Goal: Transaction & Acquisition: Purchase product/service

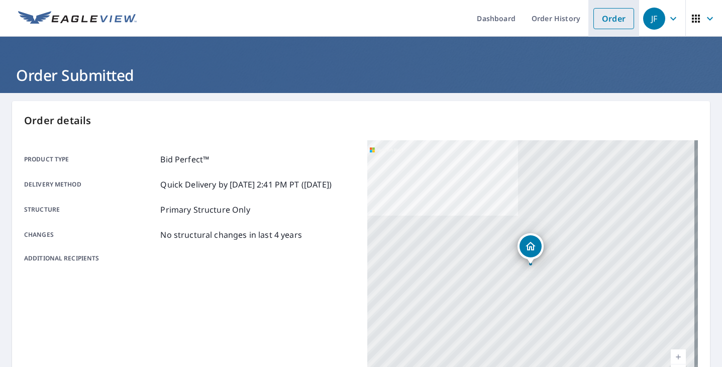
click at [623, 18] on link "Order" at bounding box center [614, 18] width 41 height 21
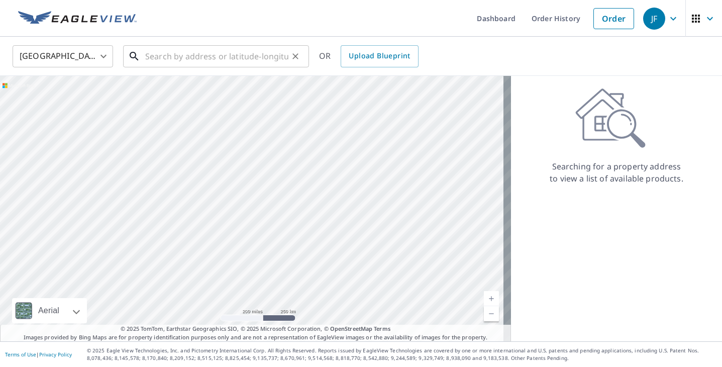
click at [207, 59] on input "text" at bounding box center [216, 56] width 143 height 28
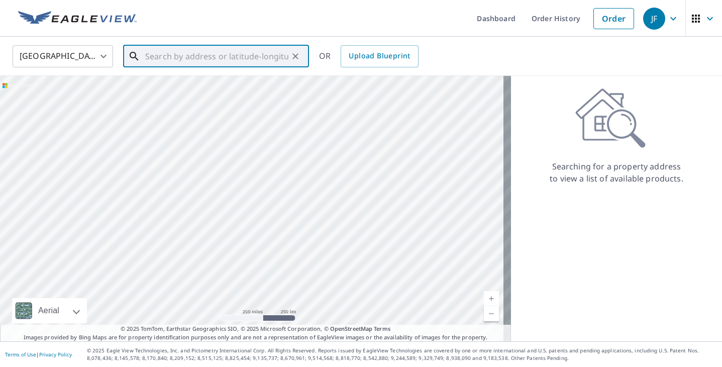
paste input "[STREET_ADDRESS]"
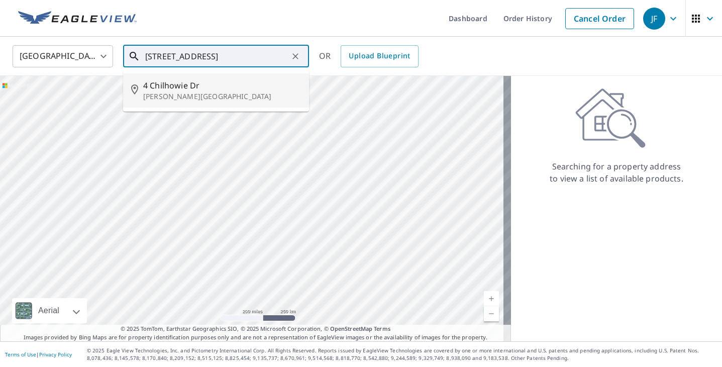
click at [201, 84] on span "4 Chilhowie Dr" at bounding box center [222, 85] width 158 height 12
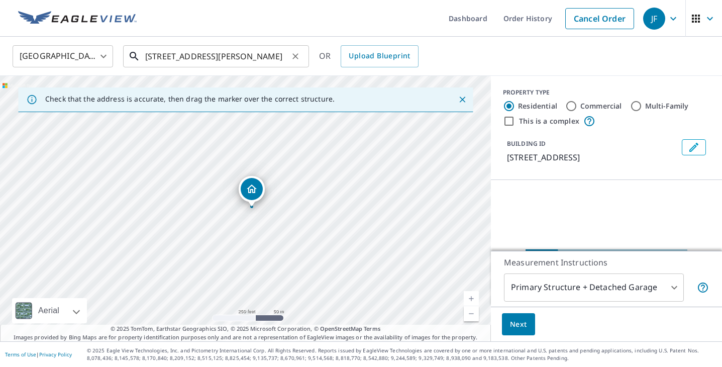
click at [241, 57] on input "[STREET_ADDRESS][PERSON_NAME]" at bounding box center [216, 56] width 143 height 28
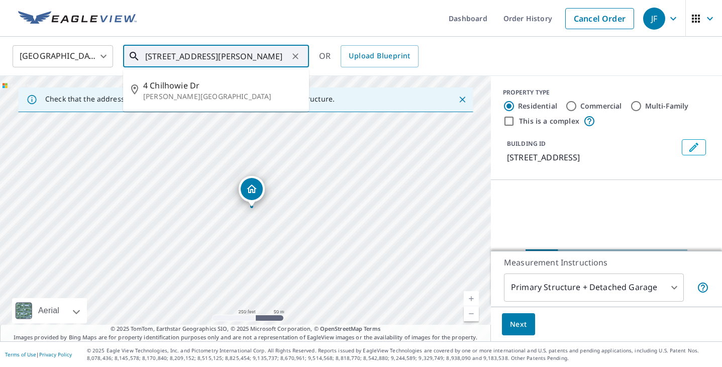
click at [241, 57] on input "[STREET_ADDRESS][PERSON_NAME]" at bounding box center [216, 56] width 143 height 28
paste input "ive"
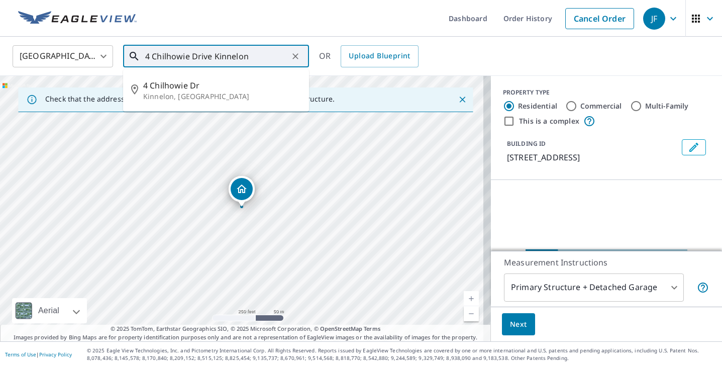
click at [217, 90] on span "4 Chilhowie Dr" at bounding box center [222, 85] width 158 height 12
type input "4 Chilhowie Dr [PERSON_NAME], [GEOGRAPHIC_DATA]"
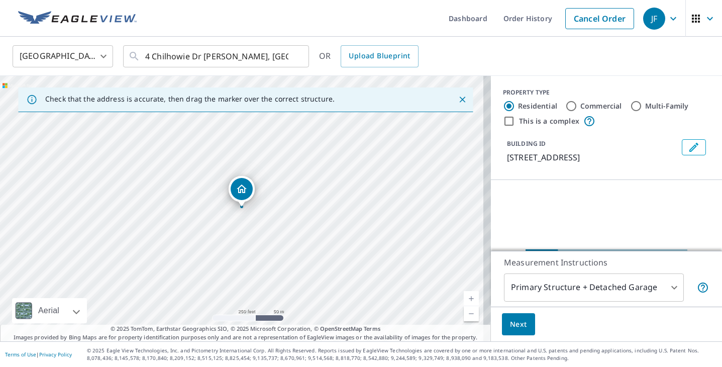
click at [527, 288] on body "JF JF Dashboard Order History Cancel Order JF [GEOGRAPHIC_DATA] [GEOGRAPHIC_DAT…" at bounding box center [361, 183] width 722 height 367
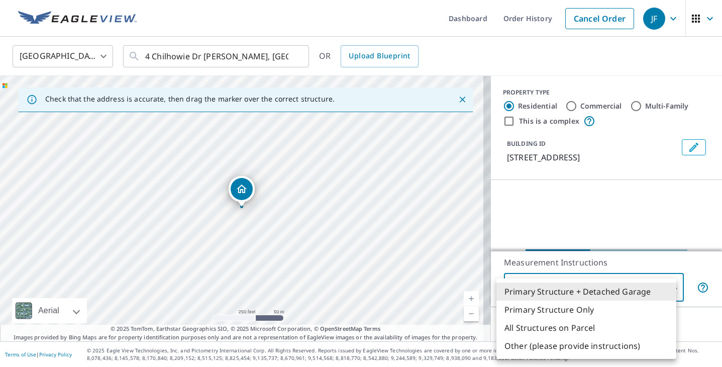
click at [524, 308] on li "Primary Structure Only" at bounding box center [587, 310] width 180 height 18
type input "2"
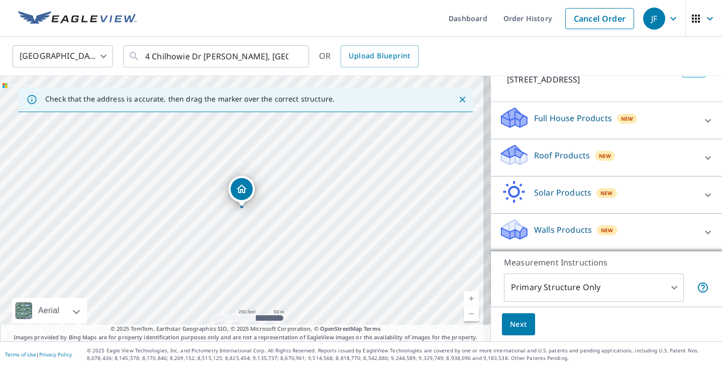
click at [534, 159] on p "Roof Products" at bounding box center [562, 155] width 56 height 12
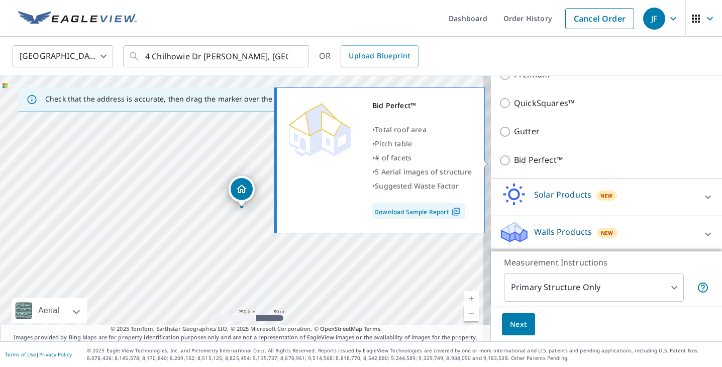
click at [529, 154] on p "Bid Perfect™" at bounding box center [538, 160] width 49 height 13
click at [514, 154] on input "Bid Perfect™" at bounding box center [506, 160] width 15 height 12
checkbox input "true"
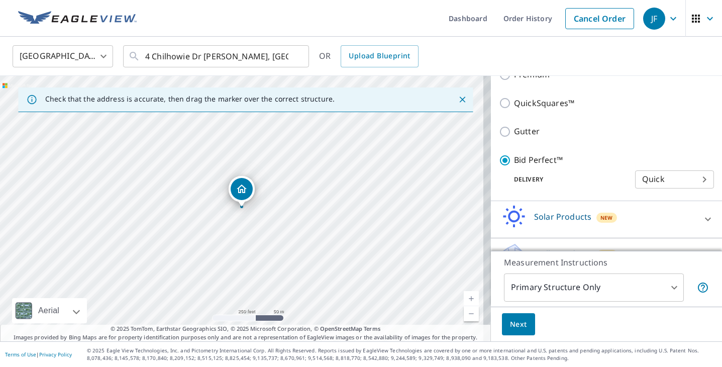
click at [513, 316] on button "Next" at bounding box center [518, 324] width 33 height 23
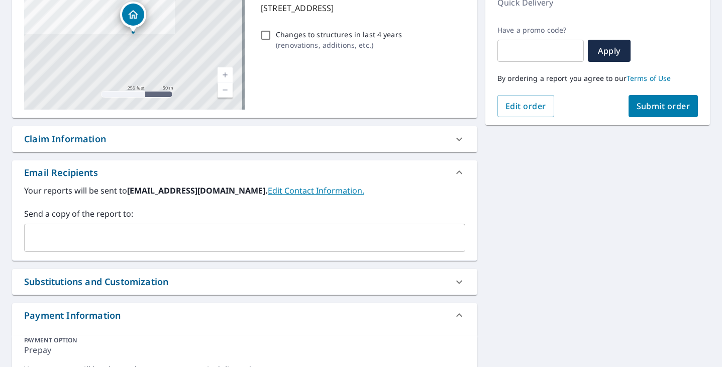
scroll to position [151, 0]
drag, startPoint x: 153, startPoint y: 191, endPoint x: 219, endPoint y: 193, distance: 66.4
click at [219, 193] on b "[EMAIL_ADDRESS][DOMAIN_NAME]." at bounding box center [197, 189] width 141 height 11
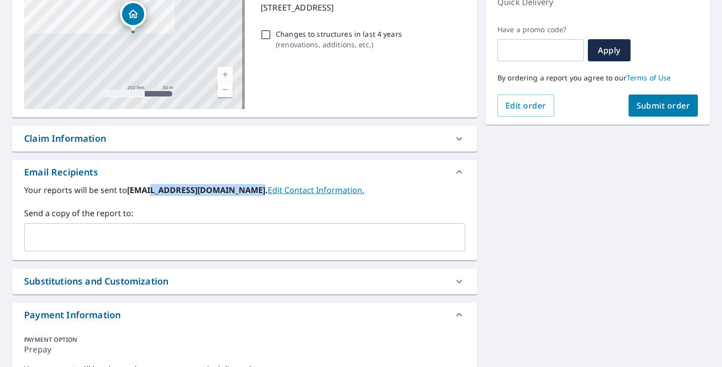
drag, startPoint x: 152, startPoint y: 189, endPoint x: 250, endPoint y: 193, distance: 98.1
click at [250, 193] on b "[EMAIL_ADDRESS][DOMAIN_NAME]." at bounding box center [197, 189] width 141 height 11
copy b "@[DOMAIN_NAME]"
click at [253, 238] on input "text" at bounding box center [237, 237] width 417 height 19
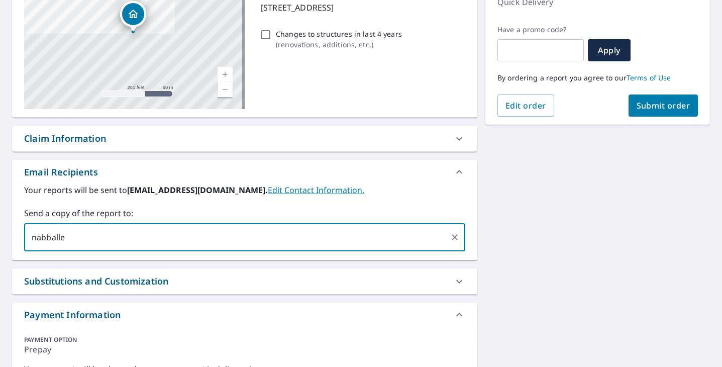
paste input "@[DOMAIN_NAME]"
type input "[EMAIL_ADDRESS][DOMAIN_NAME]"
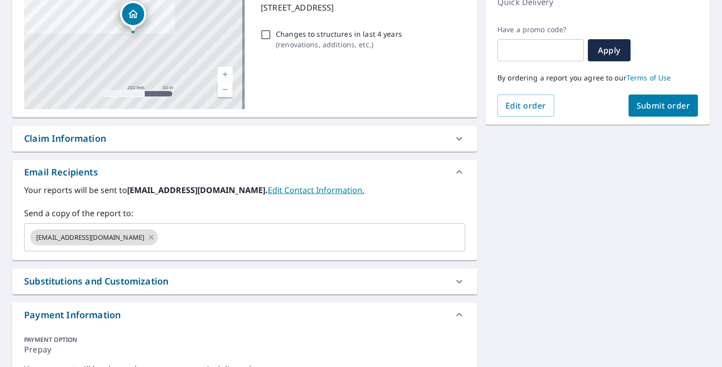
click at [507, 240] on div "[STREET_ADDRESS][PERSON_NAME] Aerial Road A standard road map Aerial A detailed…" at bounding box center [361, 172] width 722 height 461
click at [637, 110] on span "Submit order" at bounding box center [664, 105] width 54 height 11
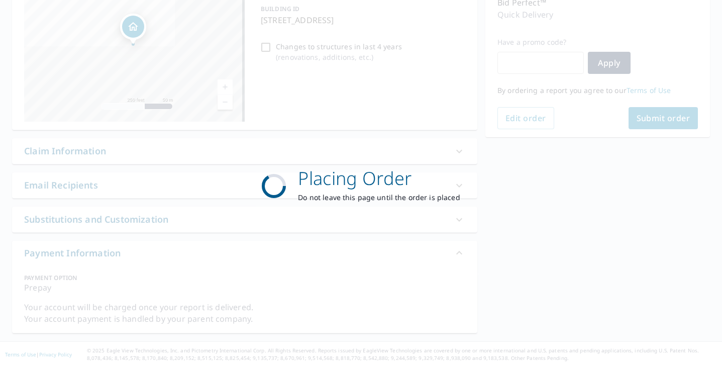
scroll to position [138, 0]
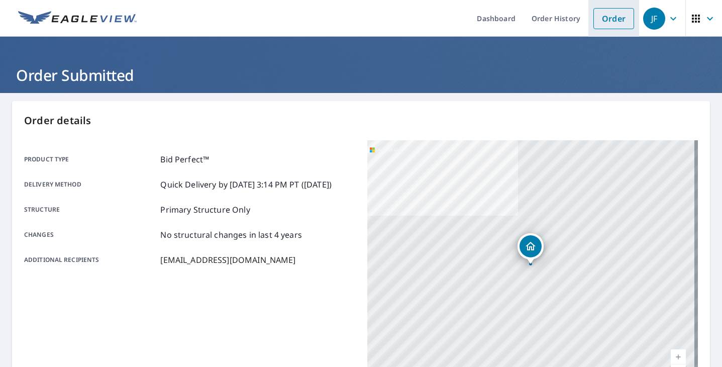
click at [603, 30] on li "Order" at bounding box center [614, 18] width 51 height 37
click at [603, 23] on link "Order" at bounding box center [614, 18] width 41 height 21
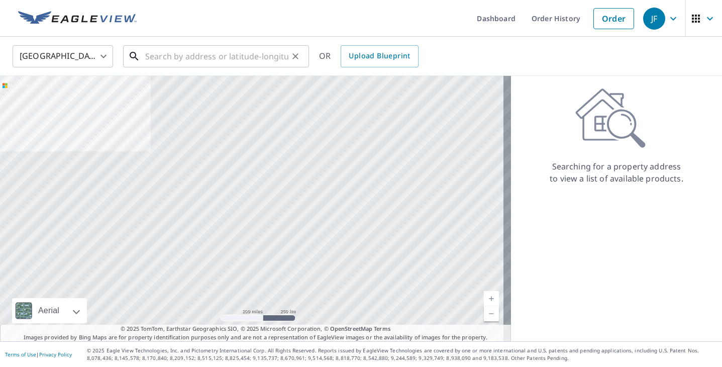
click at [241, 55] on input "text" at bounding box center [216, 56] width 143 height 28
paste input "17 [PERSON_NAME]"
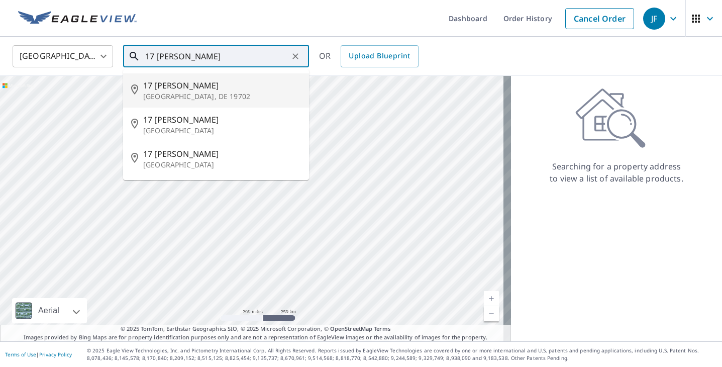
click at [220, 81] on span "17 [PERSON_NAME]" at bounding box center [222, 85] width 158 height 12
type input "[STREET_ADDRESS][PERSON_NAME]"
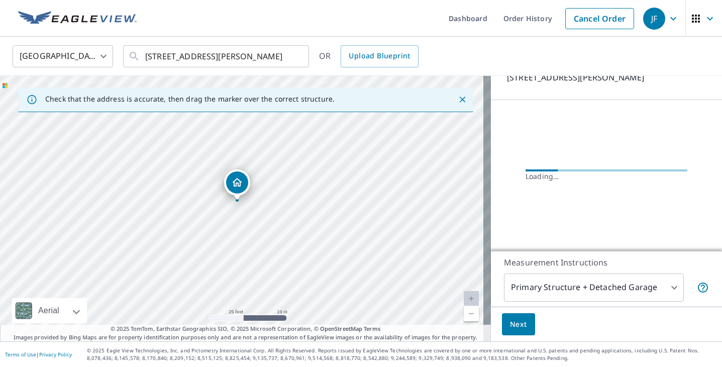
click at [554, 291] on body "JF JF Dashboard Order History Cancel Order JF [GEOGRAPHIC_DATA] [GEOGRAPHIC_DAT…" at bounding box center [361, 183] width 722 height 367
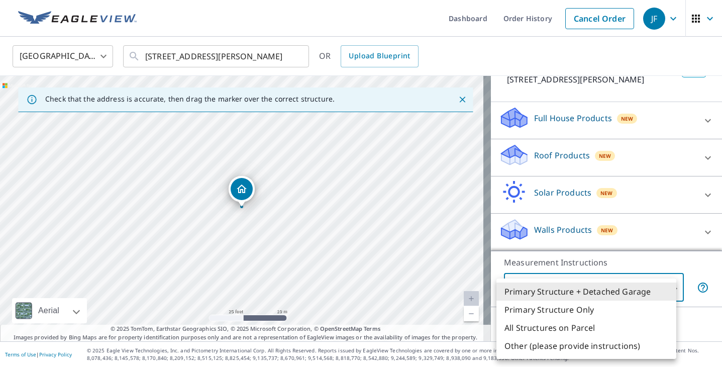
click at [551, 306] on li "Primary Structure Only" at bounding box center [587, 310] width 180 height 18
type input "2"
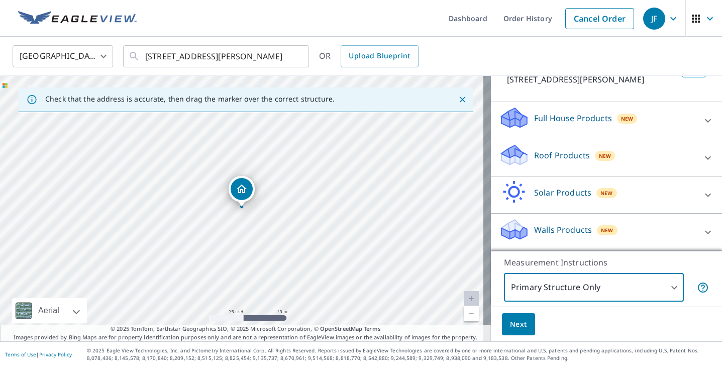
click at [539, 154] on p "Roof Products" at bounding box center [562, 155] width 56 height 12
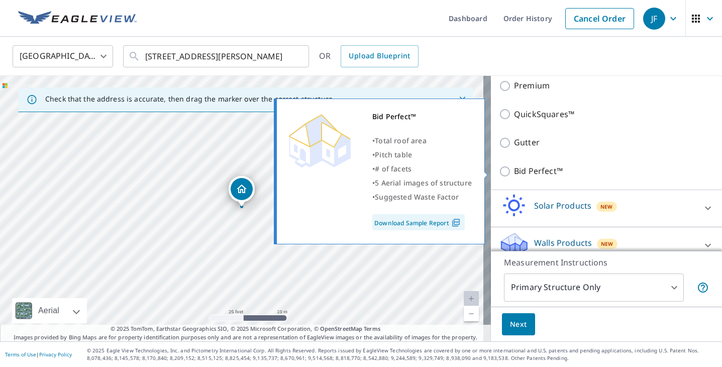
click at [532, 174] on p "Bid Perfect™" at bounding box center [538, 171] width 49 height 13
click at [514, 174] on input "Bid Perfect™" at bounding box center [506, 171] width 15 height 12
checkbox input "true"
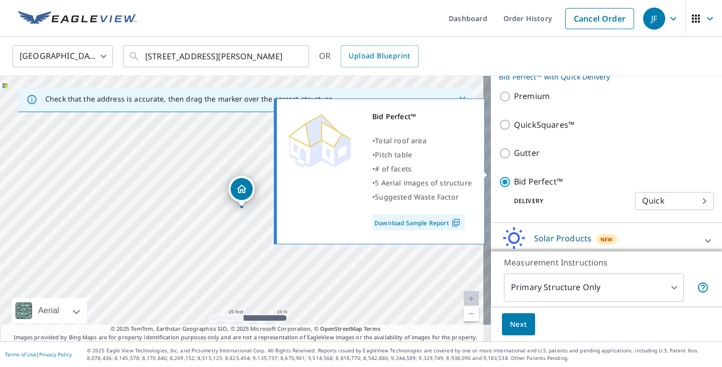
scroll to position [189, 0]
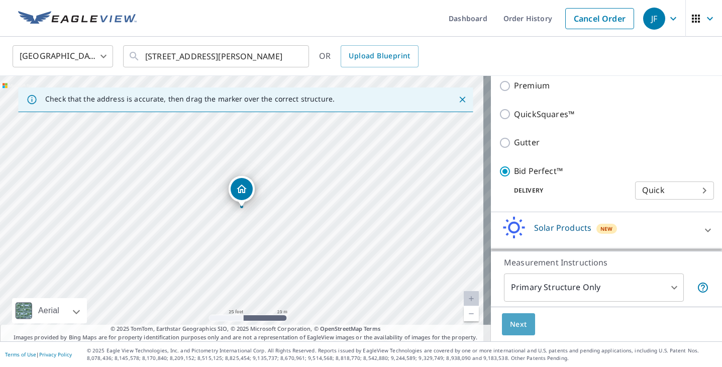
click at [514, 329] on span "Next" at bounding box center [518, 324] width 17 height 13
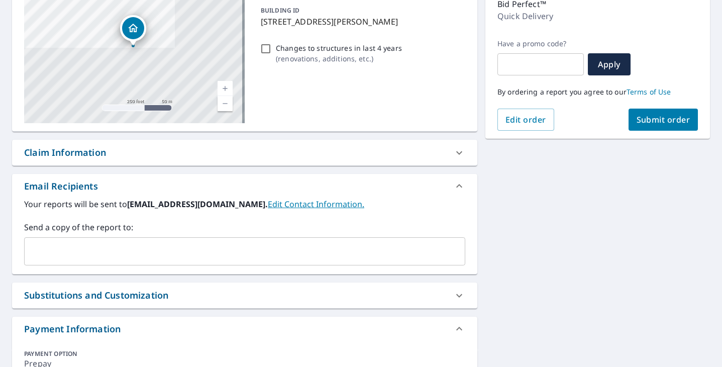
scroll to position [151, 0]
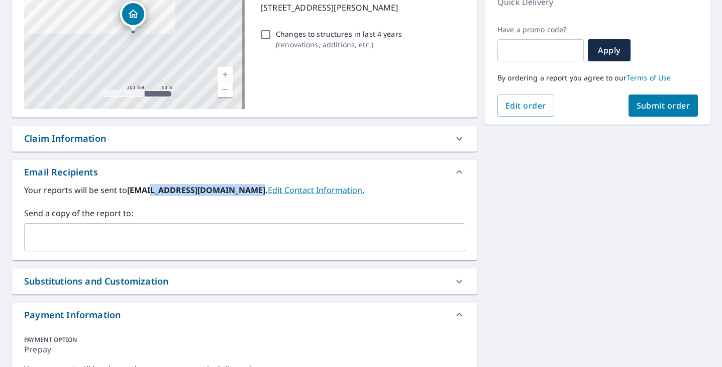
drag, startPoint x: 152, startPoint y: 191, endPoint x: 249, endPoint y: 189, distance: 96.5
click at [249, 189] on b "[EMAIL_ADDRESS][DOMAIN_NAME]." at bounding box center [197, 189] width 141 height 11
copy b "@[DOMAIN_NAME]"
click at [237, 240] on input "text" at bounding box center [237, 237] width 417 height 19
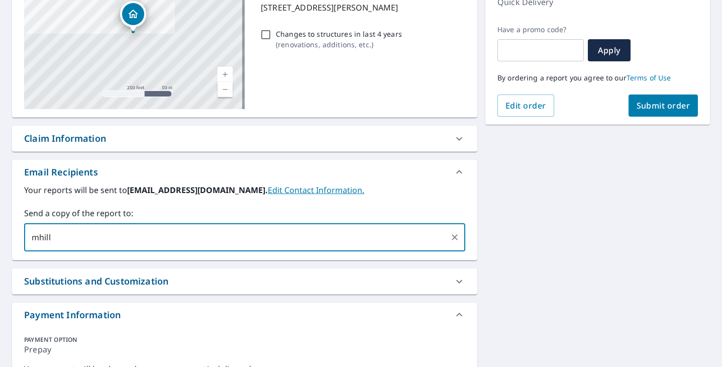
paste input "@[DOMAIN_NAME]"
type input "[EMAIL_ADDRESS][DOMAIN_NAME]"
click at [534, 181] on div "[STREET_ADDRESS][PERSON_NAME] A standard road map Aerial A detailed look from a…" at bounding box center [361, 172] width 722 height 461
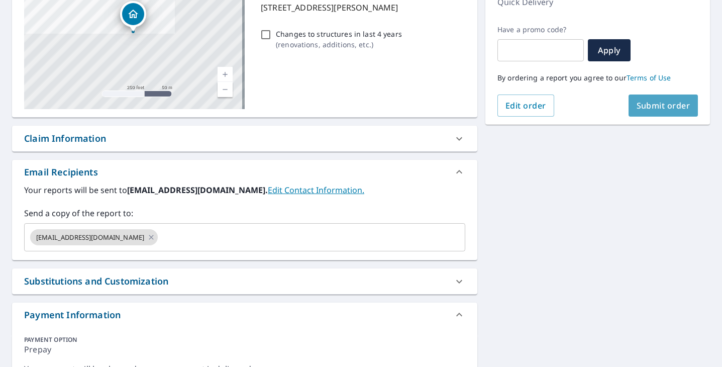
click at [660, 107] on span "Submit order" at bounding box center [664, 105] width 54 height 11
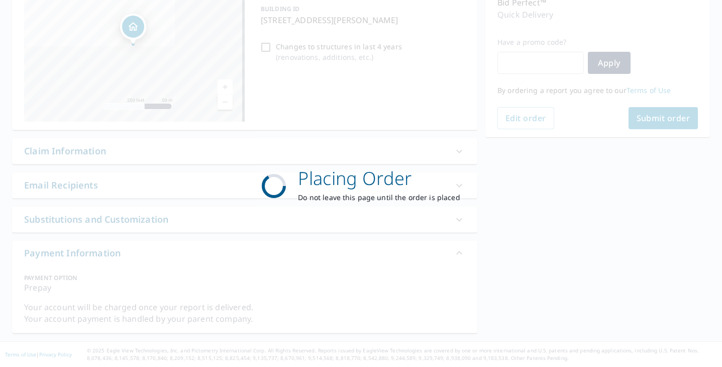
scroll to position [138, 0]
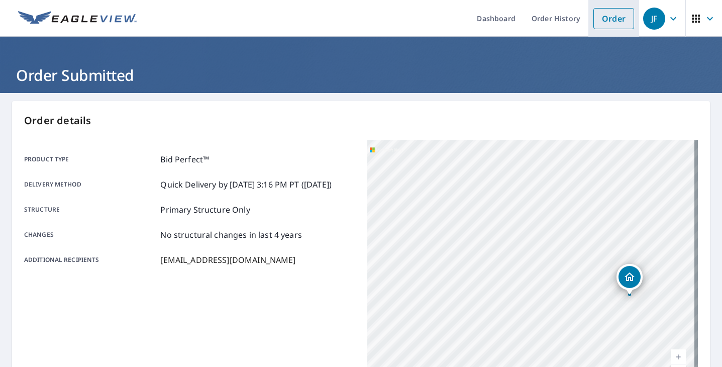
drag, startPoint x: 595, startPoint y: 17, endPoint x: 590, endPoint y: 19, distance: 5.2
click at [595, 17] on link "Order" at bounding box center [614, 18] width 41 height 21
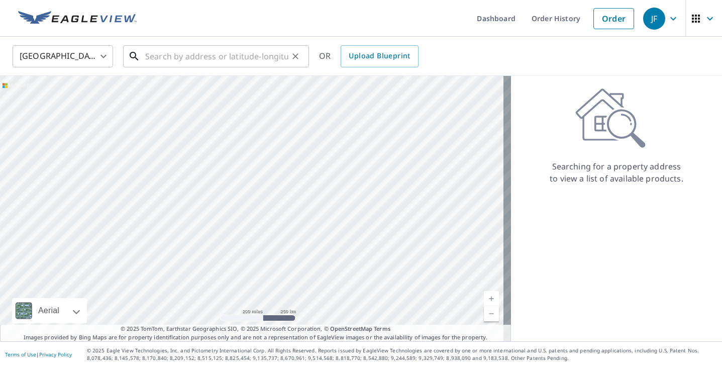
click at [179, 60] on input "text" at bounding box center [216, 56] width 143 height 28
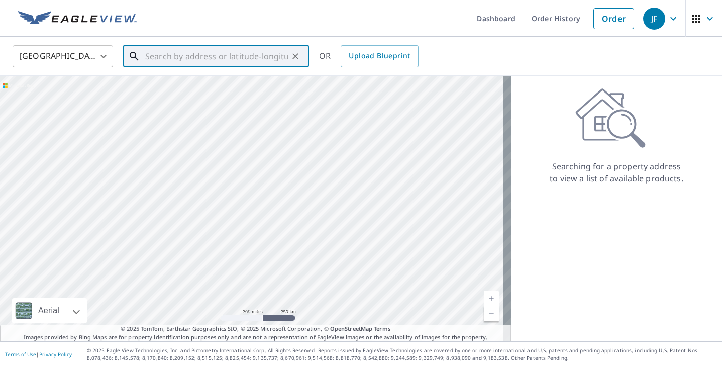
paste input "[STREET_ADDRESS][PERSON_NAME]"
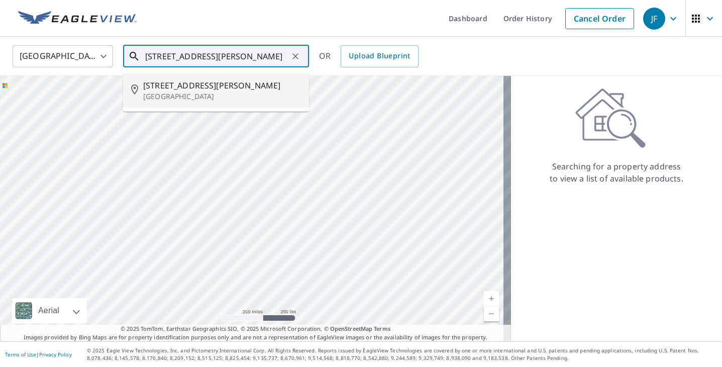
click at [201, 89] on span "[STREET_ADDRESS][PERSON_NAME]" at bounding box center [222, 85] width 158 height 12
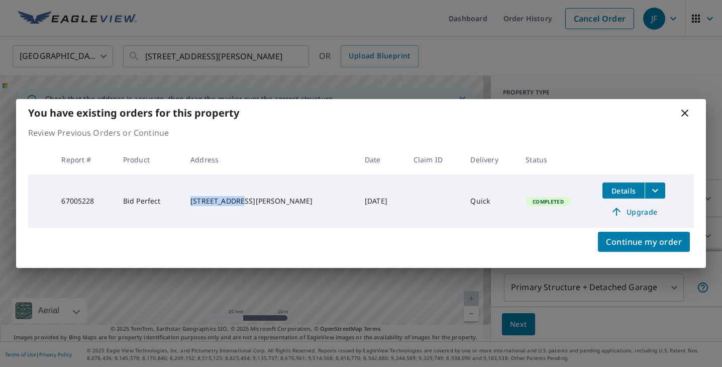
drag, startPoint x: 198, startPoint y: 198, endPoint x: 252, endPoint y: 198, distance: 53.8
click at [252, 198] on td "[STREET_ADDRESS][PERSON_NAME]" at bounding box center [269, 200] width 174 height 53
copy div "[STREET_ADDRESS][PERSON_NAME]"
click at [688, 111] on icon at bounding box center [685, 113] width 12 height 12
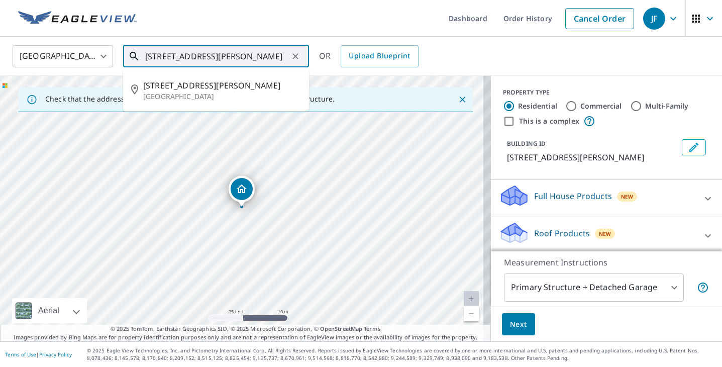
click at [213, 59] on input "[STREET_ADDRESS][PERSON_NAME]" at bounding box center [216, 56] width 143 height 28
paste input "Sugar Maple Ln"
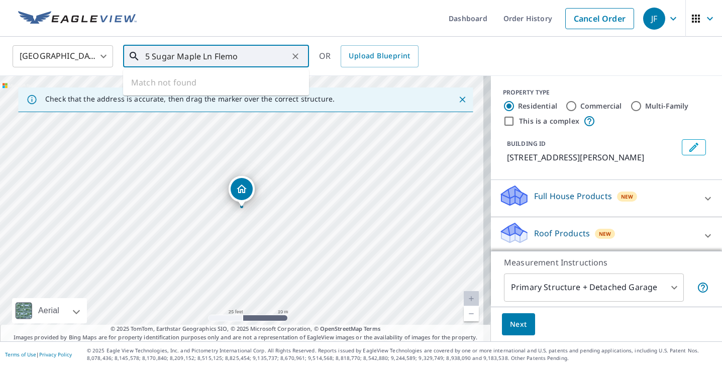
click at [234, 64] on input "5 Sugar Maple Ln Flemo" at bounding box center [216, 56] width 143 height 28
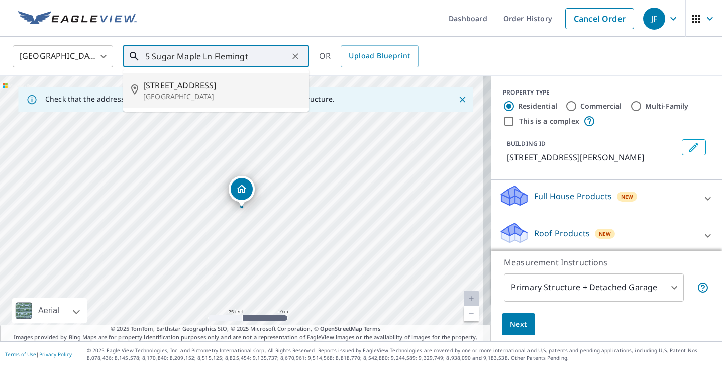
click at [228, 81] on span "[STREET_ADDRESS]" at bounding box center [222, 85] width 158 height 12
type input "[STREET_ADDRESS]"
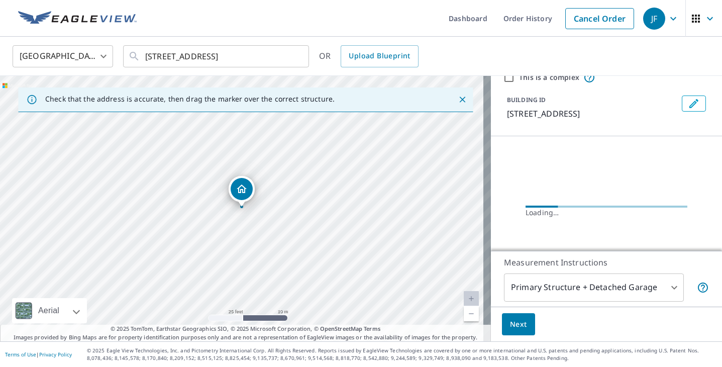
scroll to position [80, 0]
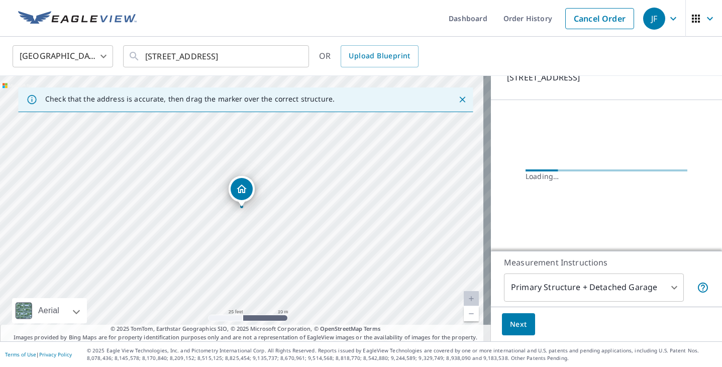
click at [577, 282] on body "JF JF Dashboard Order History Cancel Order JF [GEOGRAPHIC_DATA] [GEOGRAPHIC_DAT…" at bounding box center [361, 183] width 722 height 367
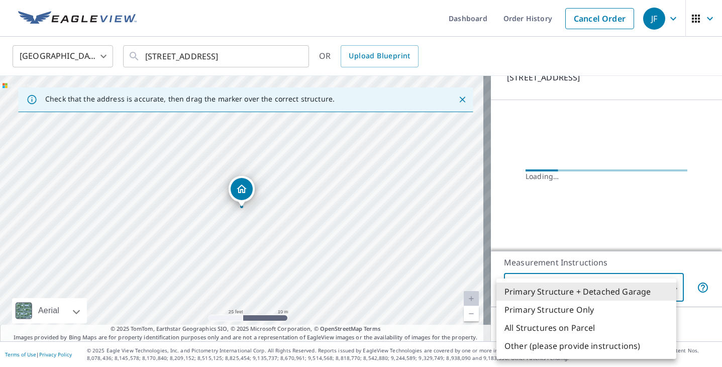
click at [577, 308] on li "Primary Structure Only" at bounding box center [587, 310] width 180 height 18
type input "2"
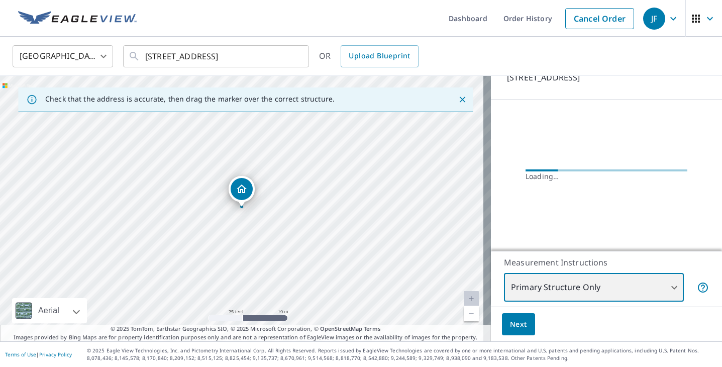
scroll to position [0, 0]
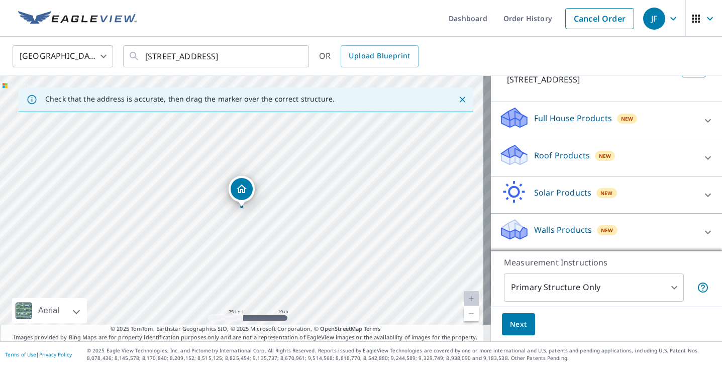
click at [551, 156] on p "Roof Products" at bounding box center [562, 155] width 56 height 12
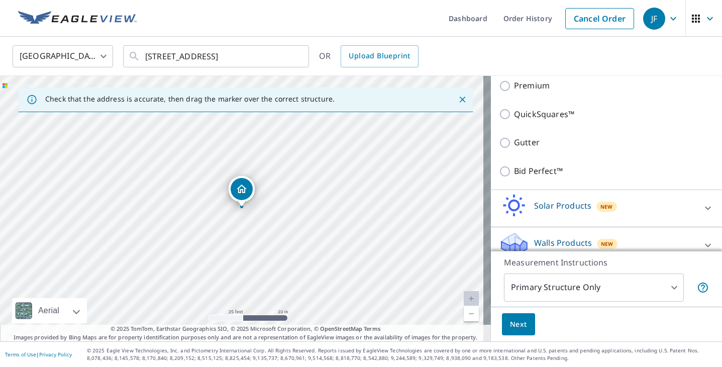
click at [525, 171] on p "Bid Perfect™" at bounding box center [538, 171] width 49 height 13
click at [514, 171] on input "Bid Perfect™" at bounding box center [506, 171] width 15 height 12
checkbox input "true"
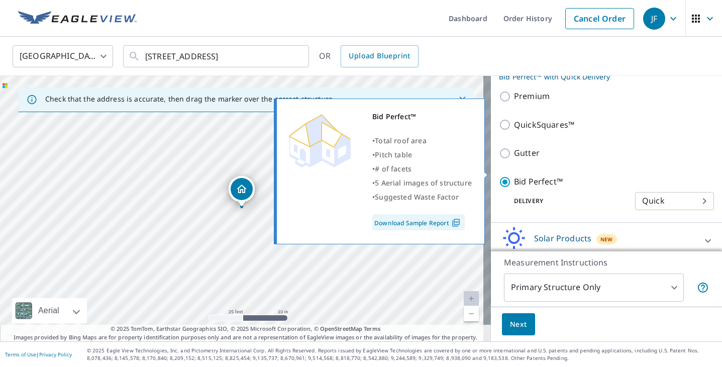
scroll to position [189, 0]
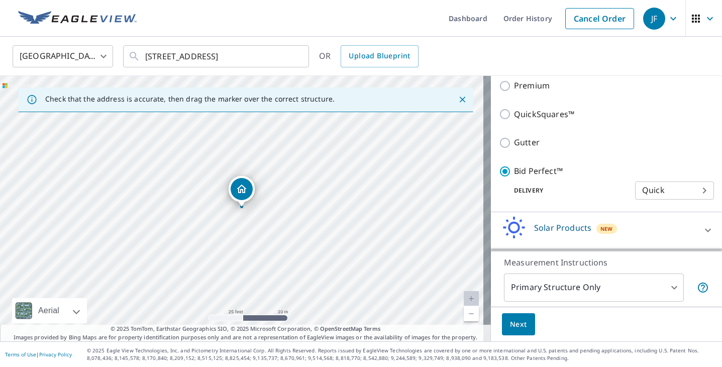
click at [521, 315] on button "Next" at bounding box center [518, 324] width 33 height 23
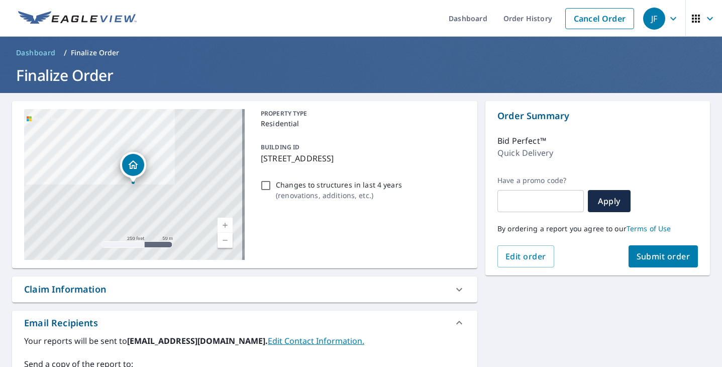
scroll to position [213, 0]
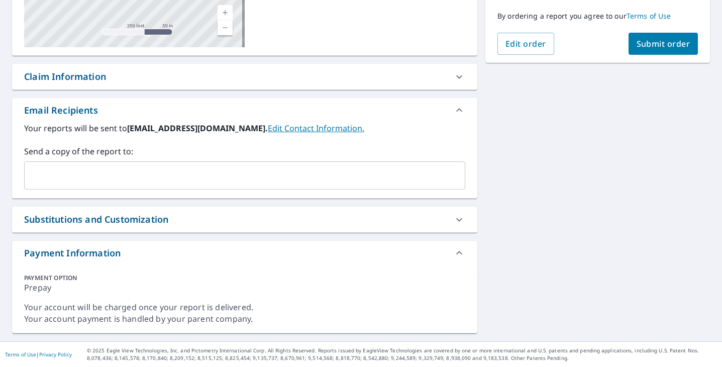
click at [637, 47] on span "Submit order" at bounding box center [664, 43] width 54 height 11
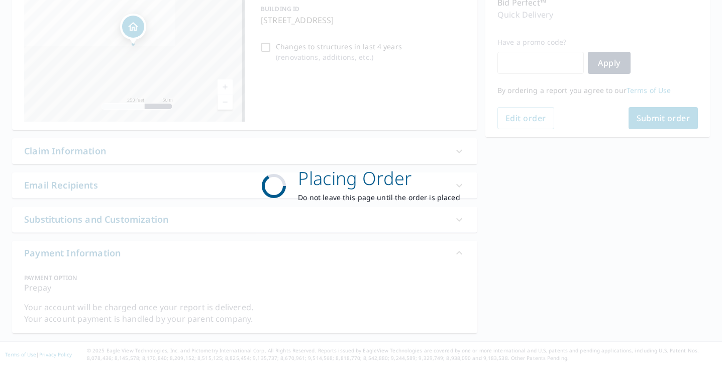
scroll to position [138, 0]
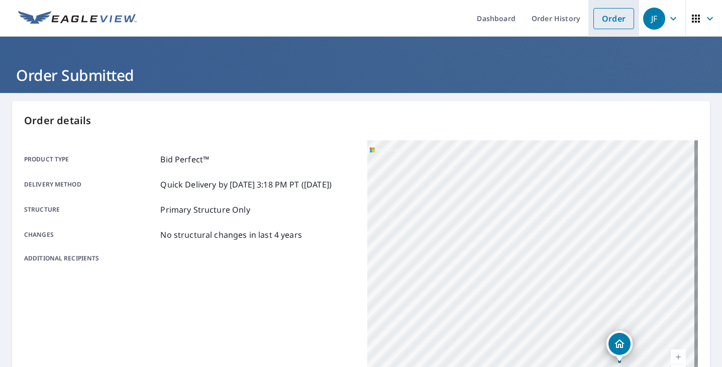
click at [610, 17] on link "Order" at bounding box center [614, 18] width 41 height 21
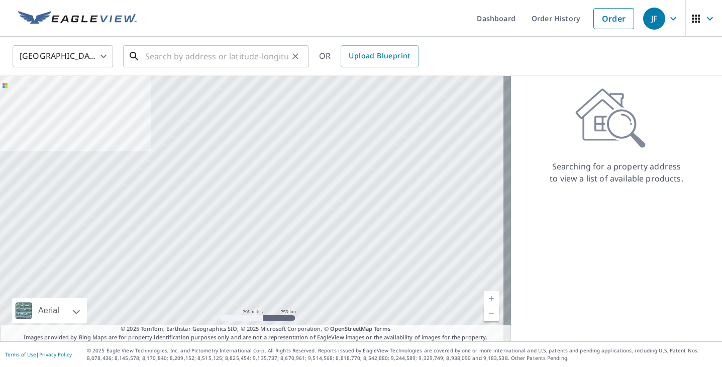
click at [192, 55] on input "text" at bounding box center [216, 56] width 143 height 28
paste input "[STREET_ADDRESS]"
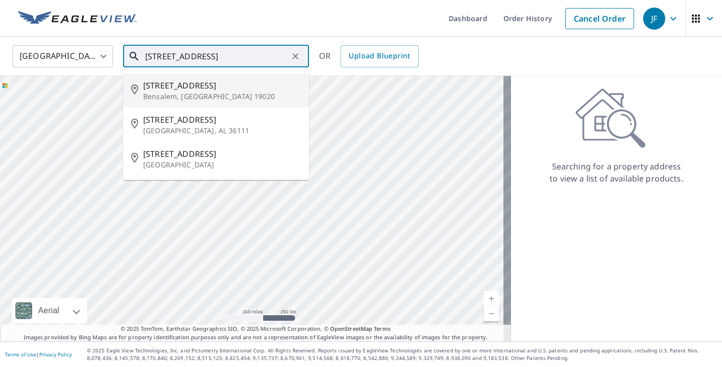
click at [188, 100] on p "Bensalem, [GEOGRAPHIC_DATA] 19020" at bounding box center [222, 96] width 158 height 10
type input "[STREET_ADDRESS]"
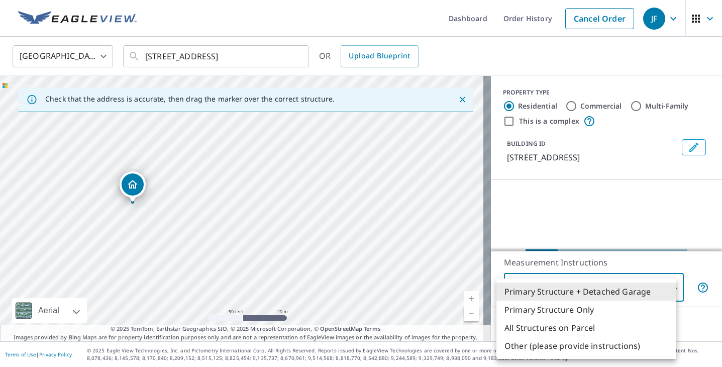
click at [551, 282] on body "JF JF Dashboard Order History Cancel Order JF [GEOGRAPHIC_DATA] [GEOGRAPHIC_DAT…" at bounding box center [361, 183] width 722 height 367
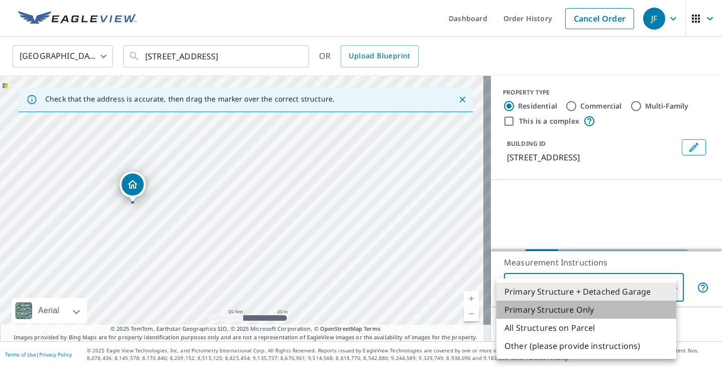
click at [557, 313] on li "Primary Structure Only" at bounding box center [587, 310] width 180 height 18
type input "2"
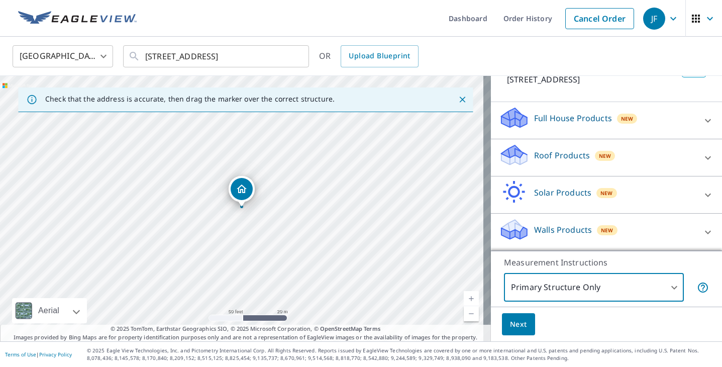
click at [558, 157] on p "Roof Products" at bounding box center [562, 155] width 56 height 12
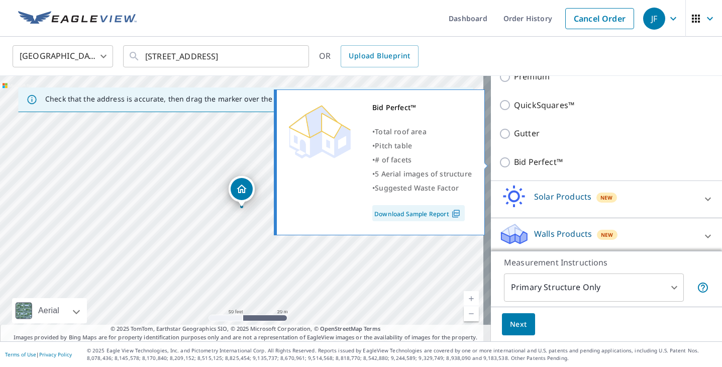
click at [528, 156] on p "Bid Perfect™" at bounding box center [538, 162] width 49 height 13
click at [514, 156] on input "Bid Perfect™" at bounding box center [506, 162] width 15 height 12
checkbox input "true"
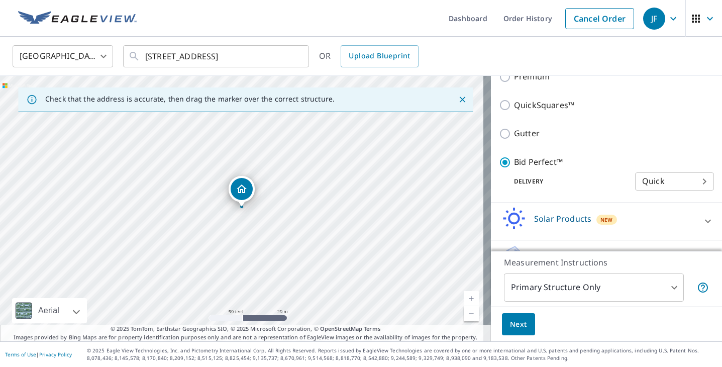
click at [517, 334] on button "Next" at bounding box center [518, 324] width 33 height 23
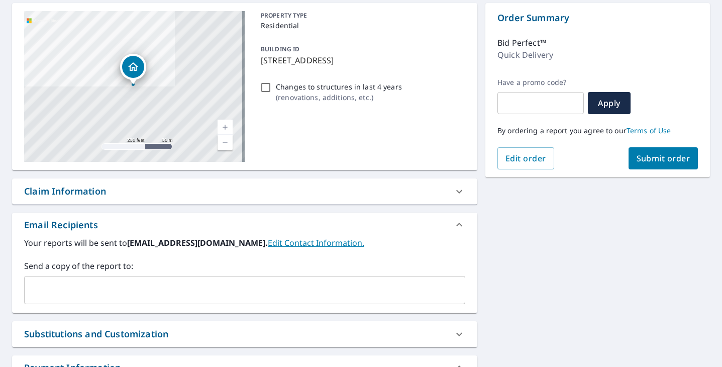
scroll to position [201, 0]
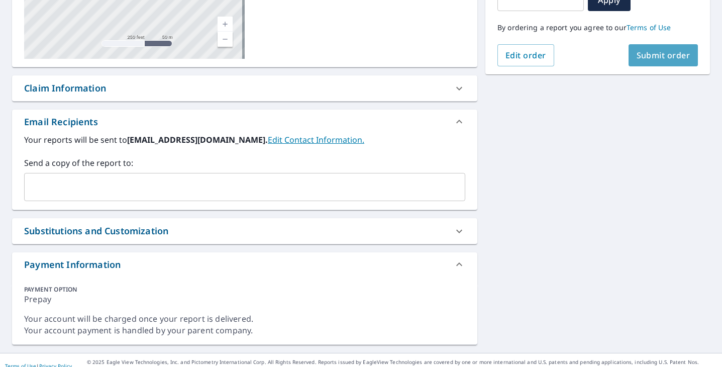
click at [640, 60] on span "Submit order" at bounding box center [664, 55] width 54 height 11
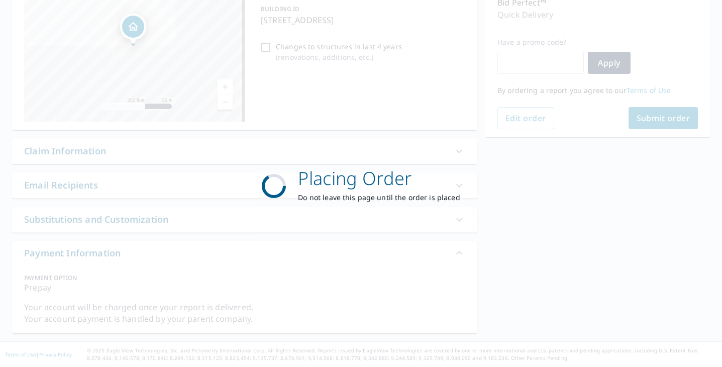
scroll to position [138, 0]
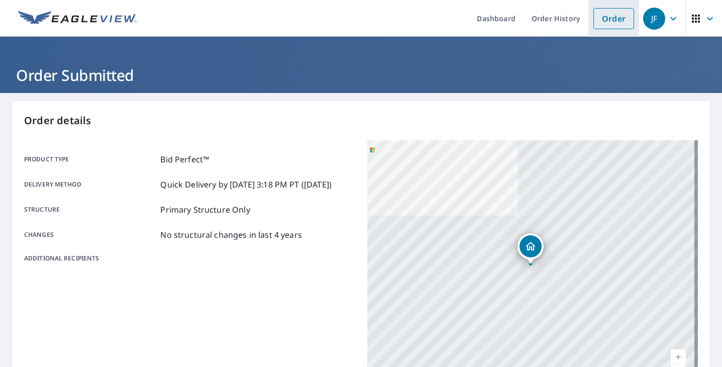
click at [613, 17] on link "Order" at bounding box center [614, 18] width 41 height 21
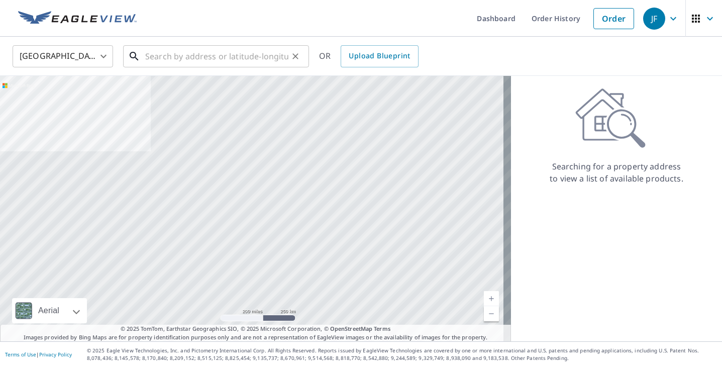
click at [210, 61] on input "text" at bounding box center [216, 56] width 143 height 28
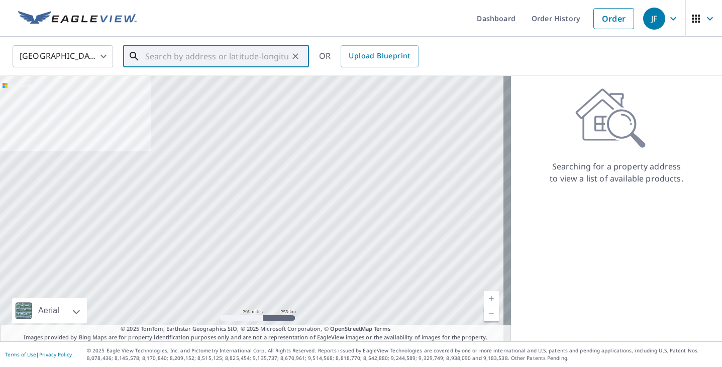
paste input "[STREET_ADDRESS]"
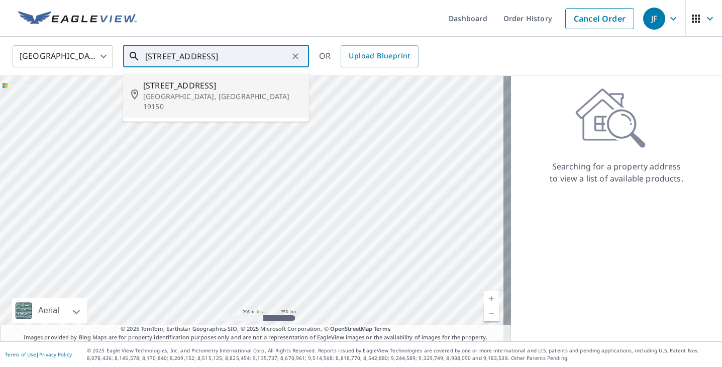
click at [204, 85] on span "[STREET_ADDRESS]" at bounding box center [222, 85] width 158 height 12
type input "[STREET_ADDRESS]"
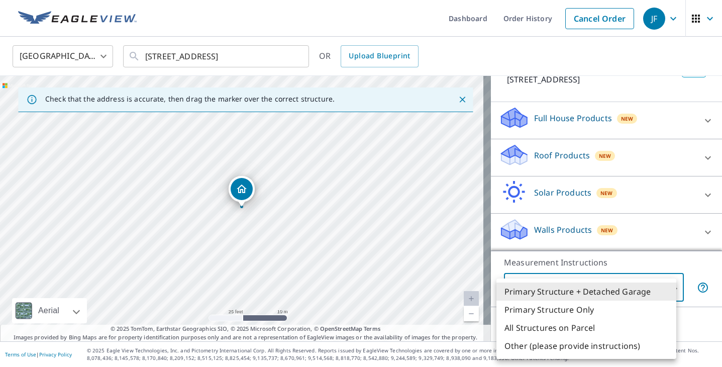
click at [559, 296] on body "JF JF Dashboard Order History Cancel Order JF [GEOGRAPHIC_DATA] [GEOGRAPHIC_DAT…" at bounding box center [361, 183] width 722 height 367
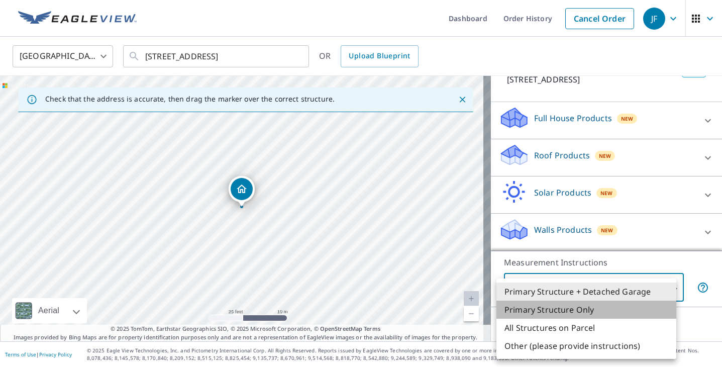
click at [553, 307] on li "Primary Structure Only" at bounding box center [587, 310] width 180 height 18
type input "2"
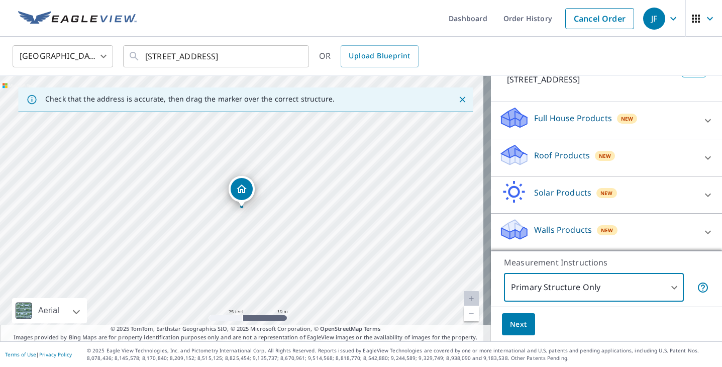
drag, startPoint x: 544, startPoint y: 179, endPoint x: 542, endPoint y: 167, distance: 12.7
click at [544, 178] on div "Solar Products New Inform Essentials+ Inform Advanced TrueDesign for Sales True…" at bounding box center [606, 194] width 231 height 37
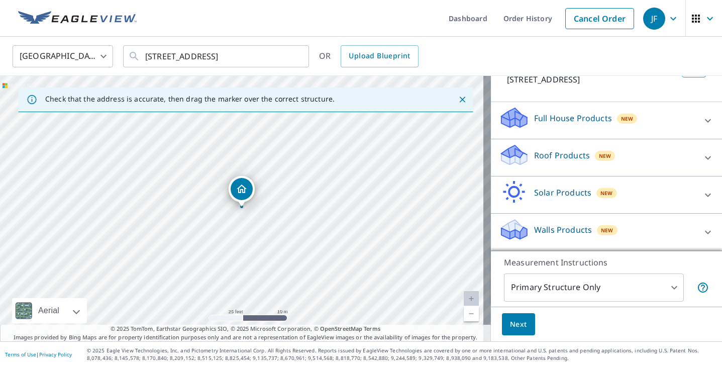
click at [541, 159] on p "Roof Products" at bounding box center [562, 155] width 56 height 12
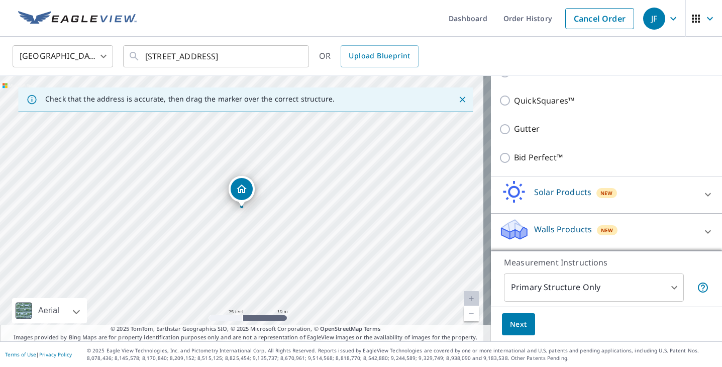
click at [530, 152] on p "Bid Perfect™" at bounding box center [538, 157] width 49 height 13
click at [514, 152] on input "Bid Perfect™" at bounding box center [506, 158] width 15 height 12
checkbox input "true"
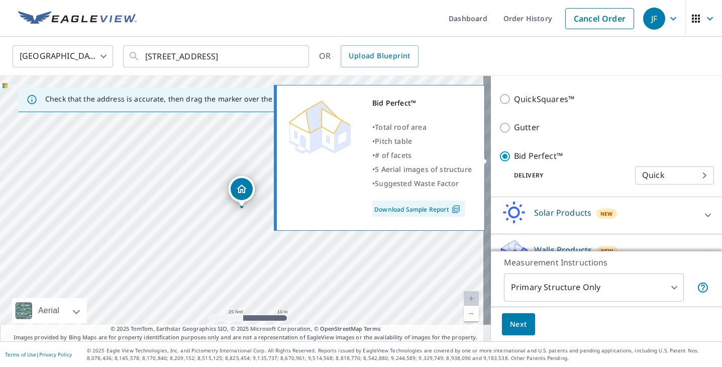
scroll to position [215, 0]
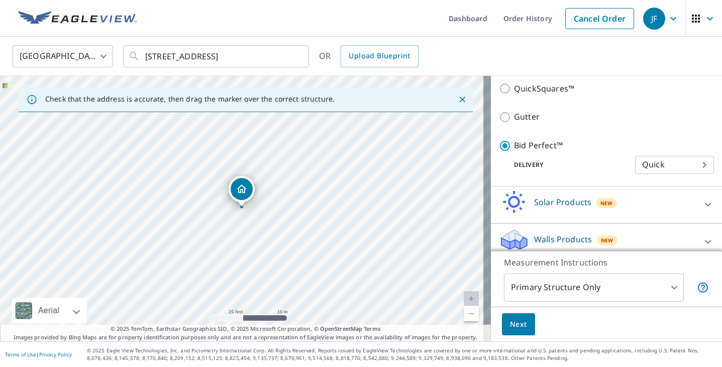
click at [516, 330] on button "Next" at bounding box center [518, 324] width 33 height 23
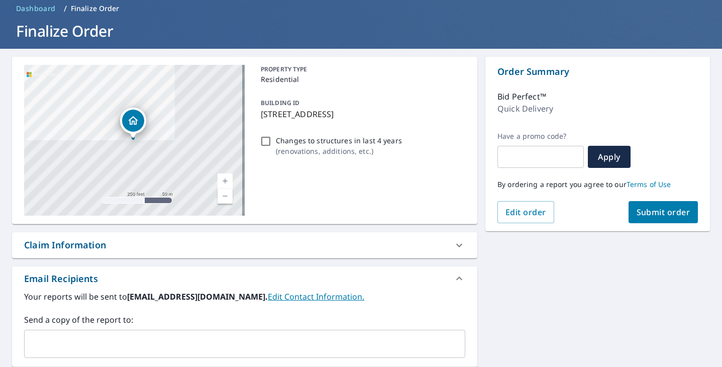
scroll to position [101, 0]
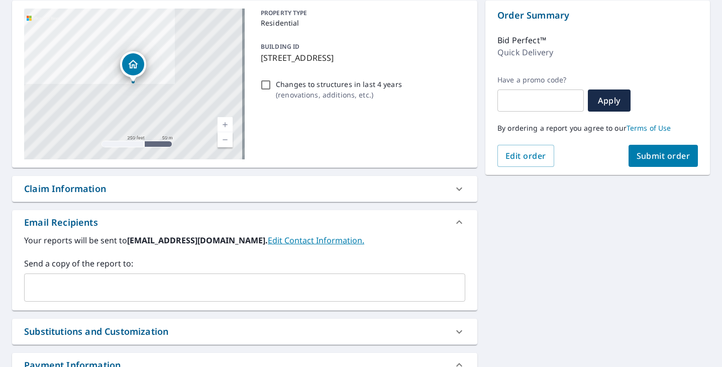
click at [637, 159] on span "Submit order" at bounding box center [664, 155] width 54 height 11
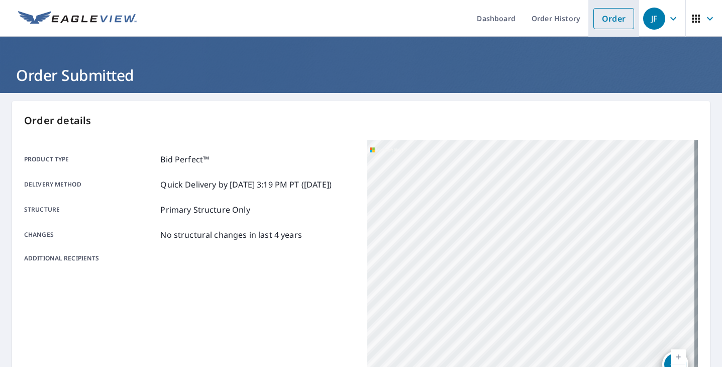
click at [599, 22] on link "Order" at bounding box center [614, 18] width 41 height 21
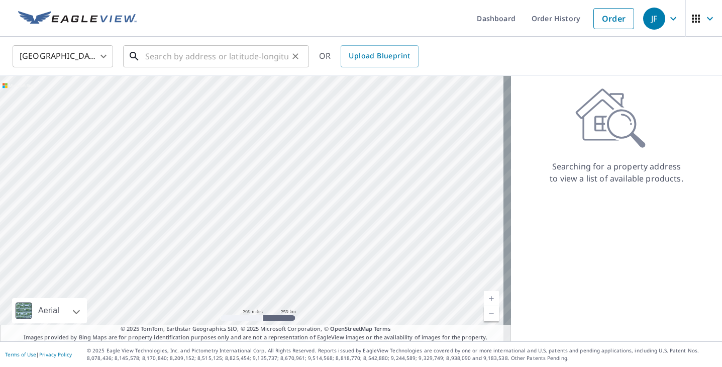
click at [232, 51] on input "text" at bounding box center [216, 56] width 143 height 28
paste input "[STREET_ADDRESS]"
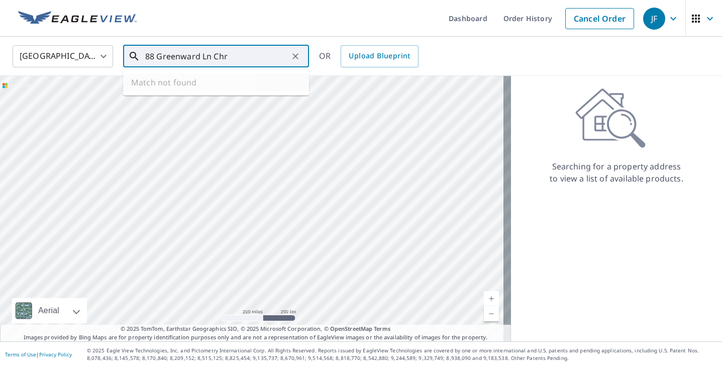
drag, startPoint x: 230, startPoint y: 58, endPoint x: 223, endPoint y: 58, distance: 7.0
click at [223, 58] on input "88 Greenward Ln Chr" at bounding box center [216, 56] width 143 height 28
drag, startPoint x: 250, startPoint y: 54, endPoint x: 216, endPoint y: 59, distance: 34.6
click at [216, 59] on input "[STREET_ADDRESS]" at bounding box center [216, 56] width 143 height 28
type input "[STREET_ADDRESS]"
